Goal: Task Accomplishment & Management: Manage account settings

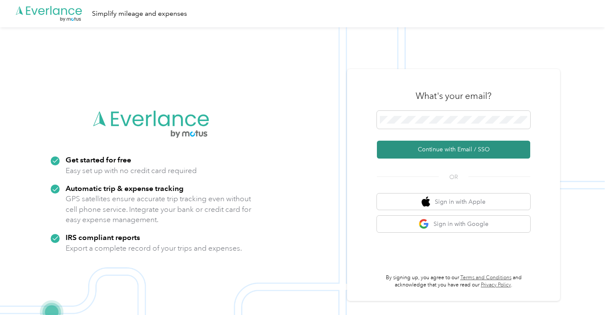
click at [450, 147] on button "Continue with Email / SSO" at bounding box center [453, 149] width 153 height 18
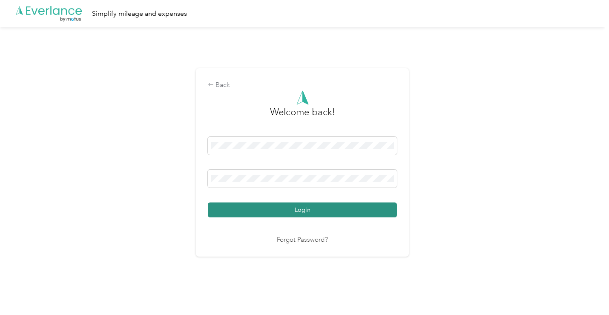
click at [302, 214] on button "Login" at bounding box center [302, 209] width 189 height 15
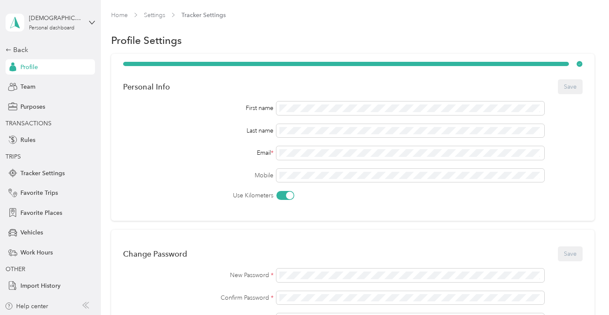
click at [89, 26] on div "[PERSON_NAME] Personal dashboard" at bounding box center [50, 23] width 89 height 30
click at [53, 70] on div "Team dashboard" at bounding box center [36, 70] width 46 height 9
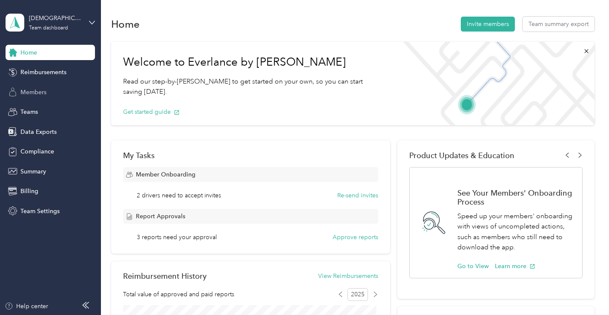
click at [36, 96] on span "Members" at bounding box center [33, 92] width 26 height 9
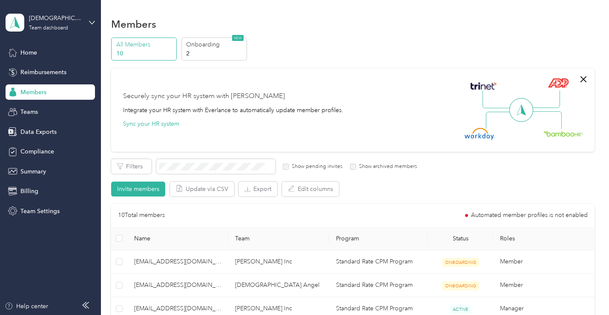
scroll to position [128, 0]
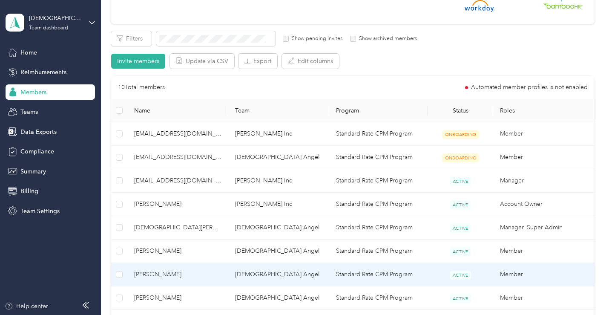
click at [156, 271] on span "[PERSON_NAME]" at bounding box center [177, 273] width 87 height 9
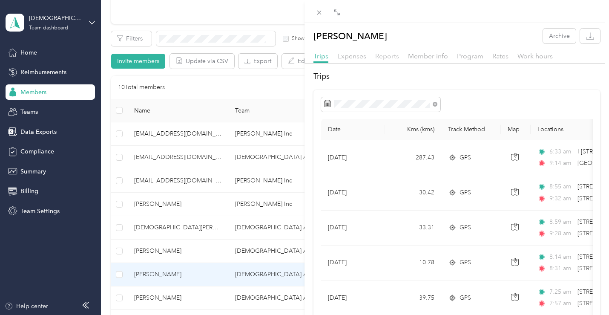
click at [384, 55] on span "Reports" at bounding box center [387, 56] width 24 height 8
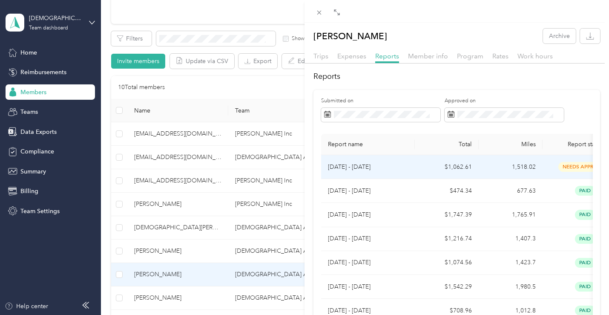
click at [410, 166] on td "[DATE] - [DATE]" at bounding box center [368, 167] width 94 height 24
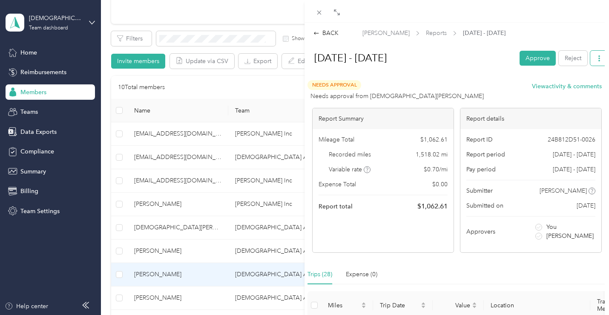
click at [598, 57] on icon "button" at bounding box center [599, 58] width 2 height 6
click at [570, 89] on span "Download" at bounding box center [568, 89] width 28 height 9
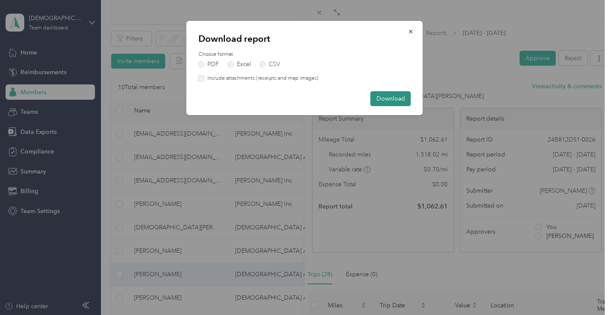
click at [380, 100] on button "Download" at bounding box center [390, 98] width 40 height 15
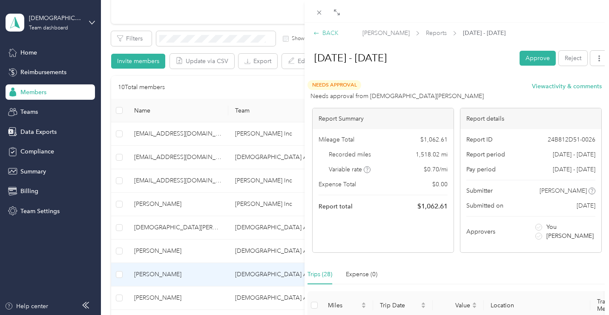
click at [330, 32] on div "BACK" at bounding box center [325, 33] width 25 height 9
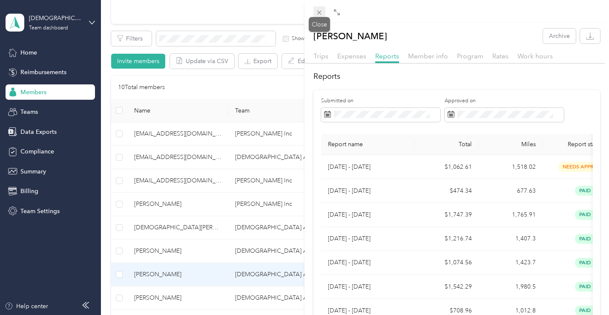
click at [321, 14] on icon at bounding box center [319, 13] width 4 height 4
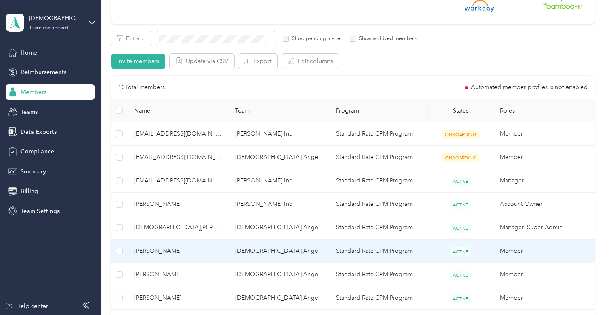
click at [151, 248] on span "[PERSON_NAME]" at bounding box center [177, 250] width 87 height 9
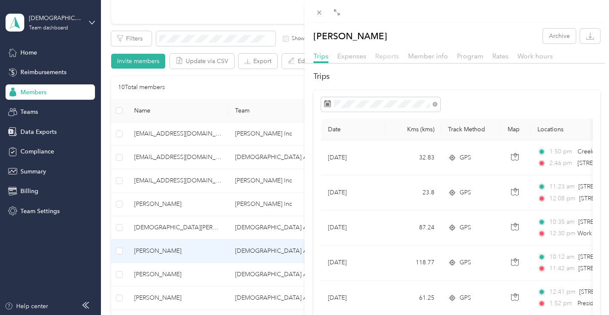
click at [383, 56] on span "Reports" at bounding box center [387, 56] width 24 height 8
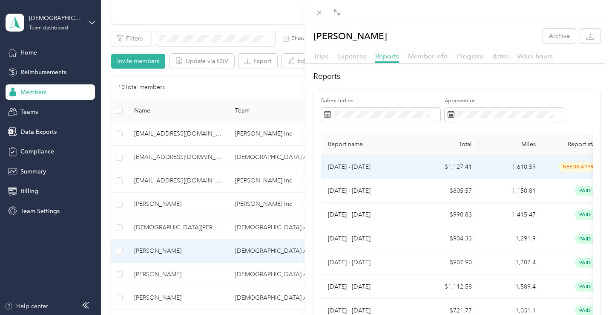
click at [440, 169] on td "$1,127.41" at bounding box center [447, 167] width 64 height 24
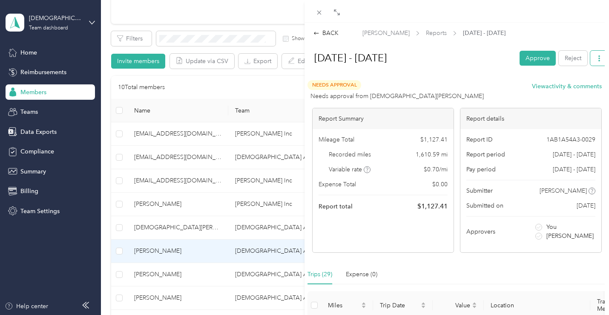
click at [596, 61] on span "button" at bounding box center [599, 57] width 6 height 7
click at [567, 90] on span "Download" at bounding box center [568, 89] width 28 height 9
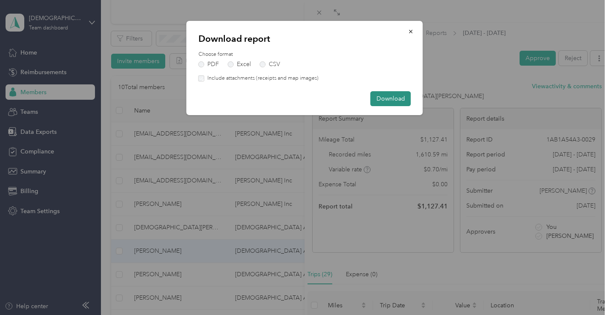
click at [383, 99] on button "Download" at bounding box center [390, 98] width 40 height 15
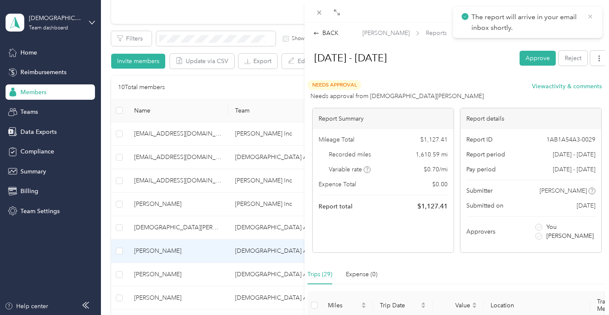
click at [592, 17] on icon at bounding box center [590, 17] width 7 height 8
click at [90, 23] on div "BACK [PERSON_NAME] Reports [DATE] - [DATE] [DATE] - [DATE] Approve Reject Needs…" at bounding box center [304, 157] width 609 height 315
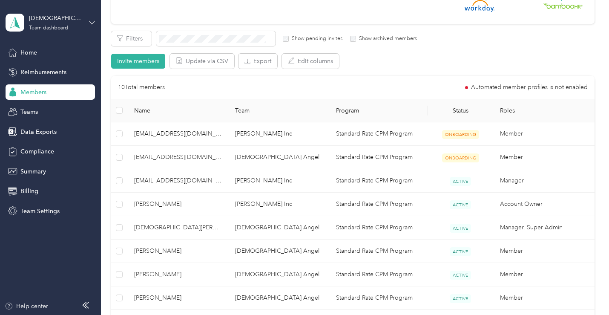
click at [90, 24] on icon at bounding box center [92, 23] width 6 height 6
click at [43, 109] on div "Log out" at bounding box center [29, 108] width 33 height 9
